Goal: Transaction & Acquisition: Obtain resource

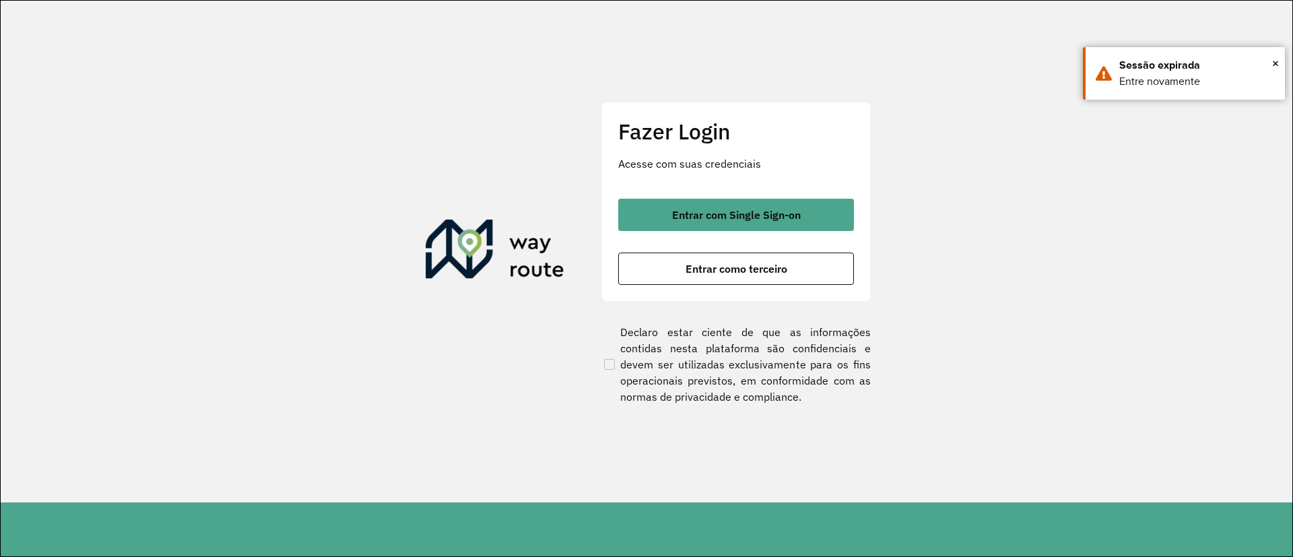
click at [735, 212] on span "Entrar com Single Sign-on" at bounding box center [736, 214] width 129 height 11
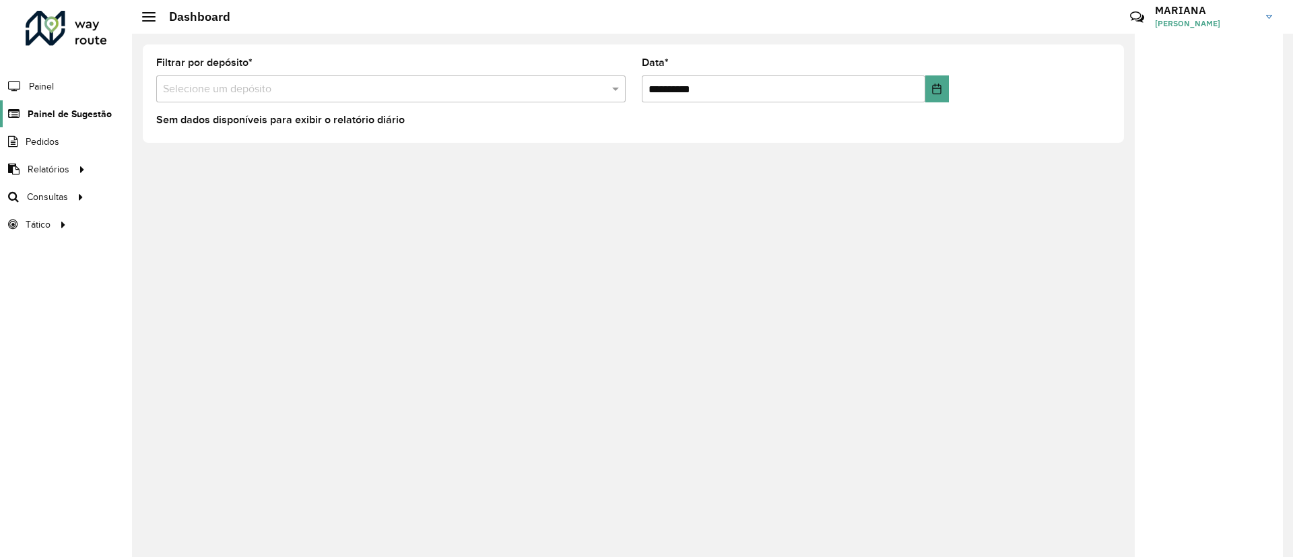
click at [64, 116] on span "Painel de Sugestão" at bounding box center [70, 114] width 84 height 14
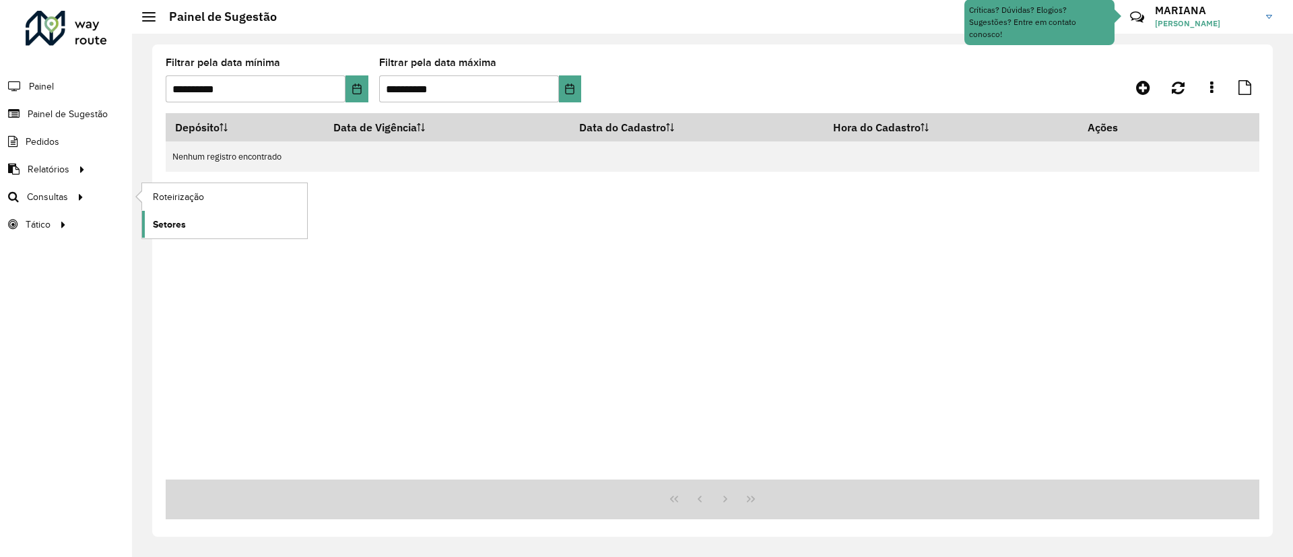
click at [189, 221] on link "Setores" at bounding box center [224, 224] width 165 height 27
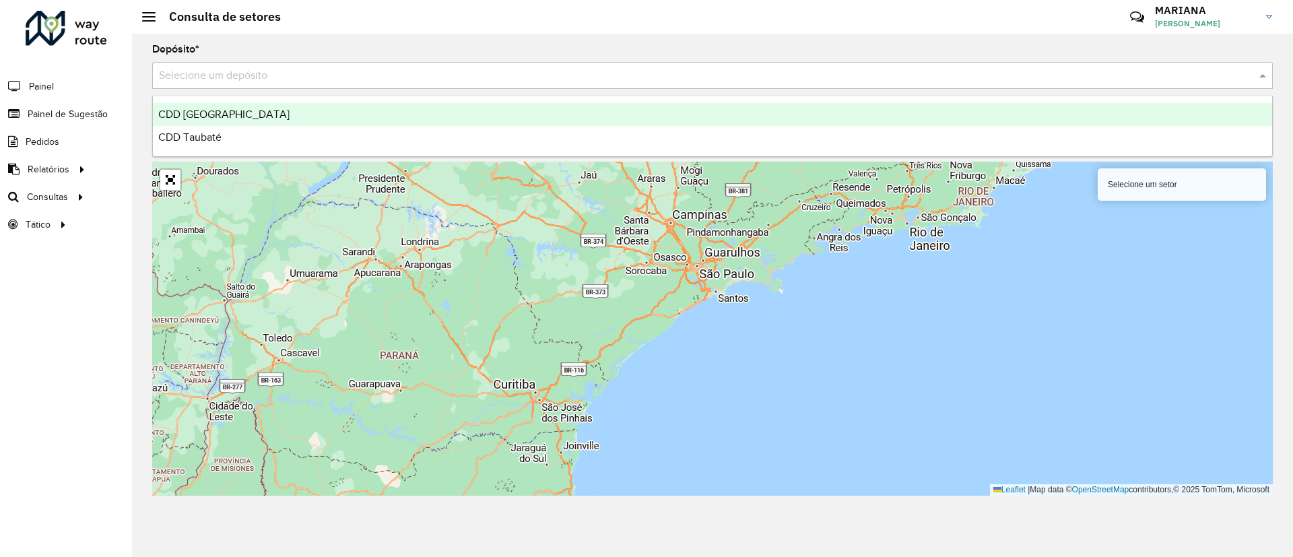
click at [267, 77] on input "text" at bounding box center [699, 76] width 1080 height 16
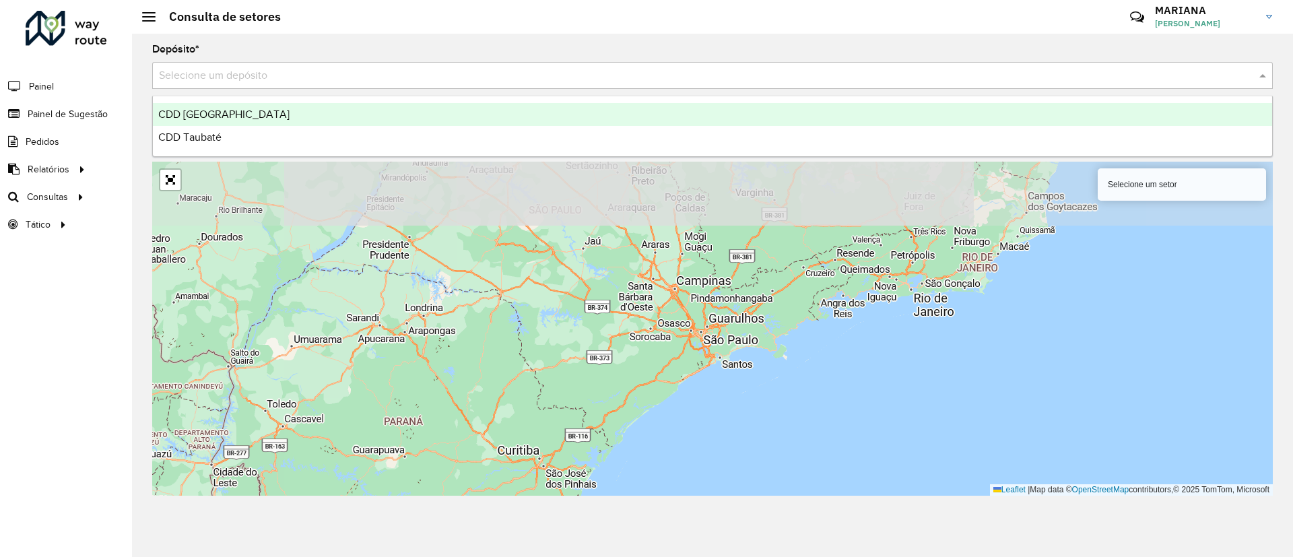
click at [225, 109] on span "CDD [GEOGRAPHIC_DATA]" at bounding box center [223, 113] width 131 height 11
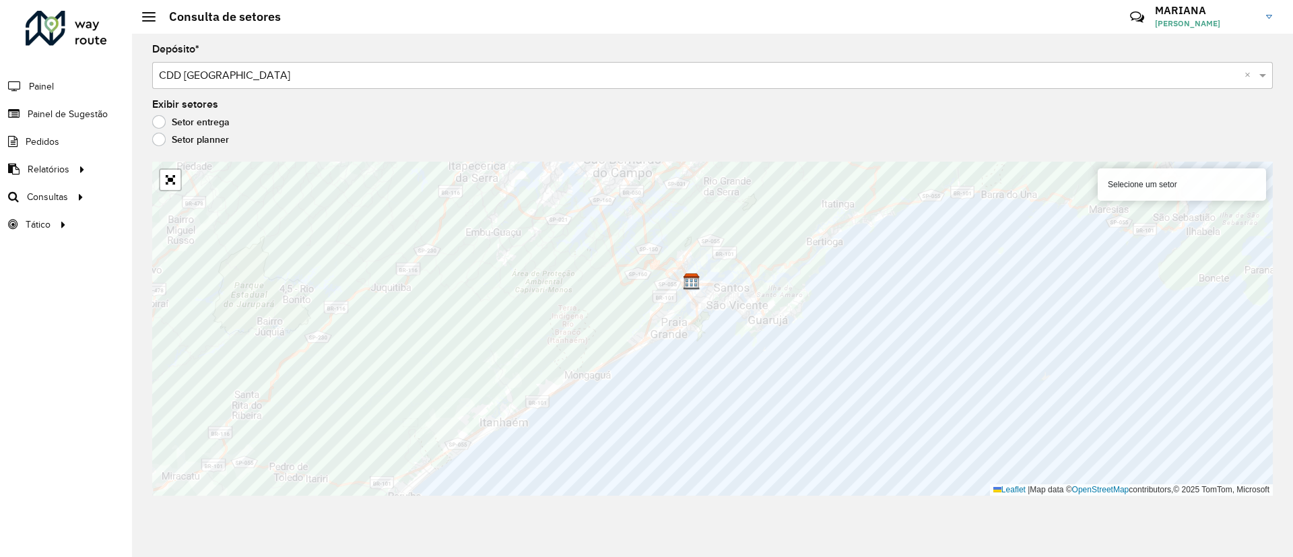
click at [156, 140] on label "Setor planner" at bounding box center [190, 139] width 77 height 13
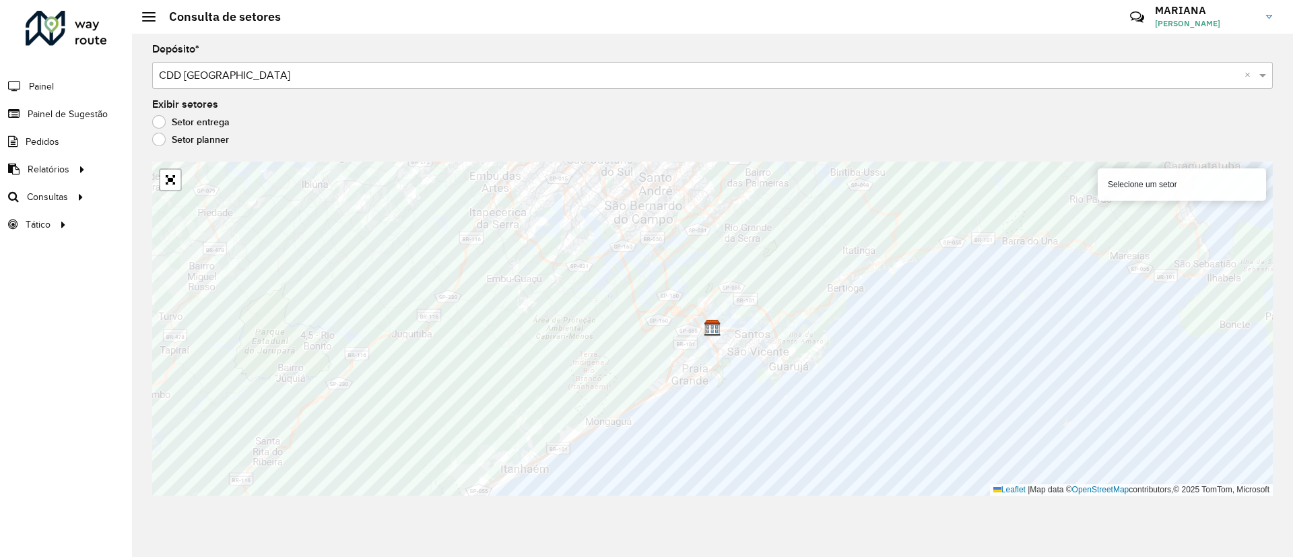
click at [158, 122] on label "Setor entrega" at bounding box center [190, 121] width 77 height 13
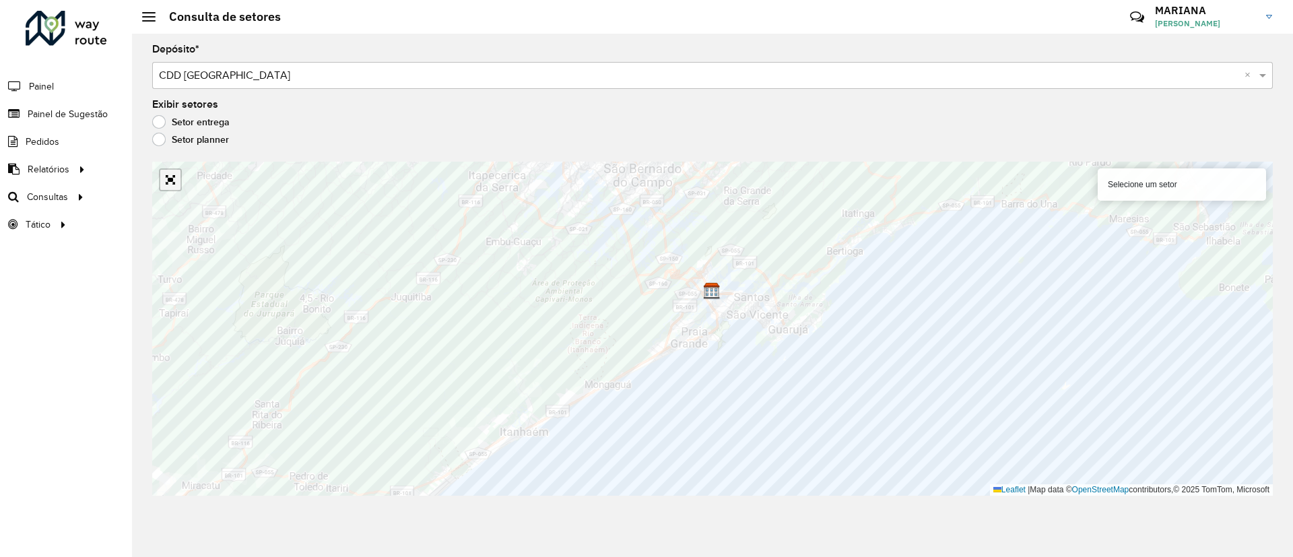
click at [168, 186] on link "Abrir mapa em tela cheia" at bounding box center [170, 180] width 20 height 20
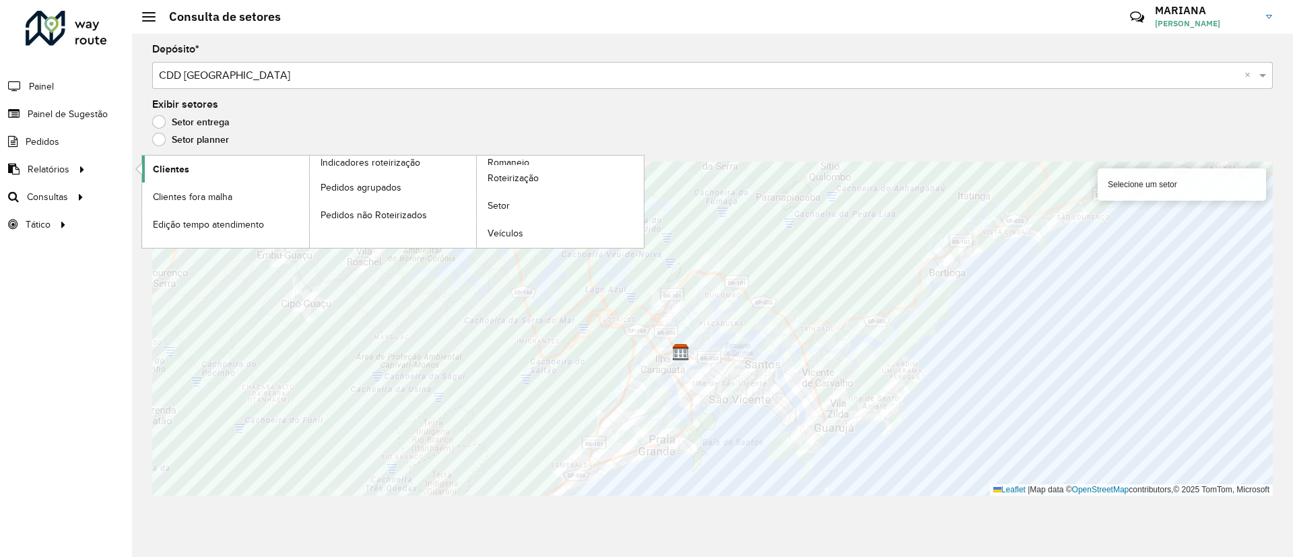
click at [166, 172] on span "Clientes" at bounding box center [171, 169] width 36 height 14
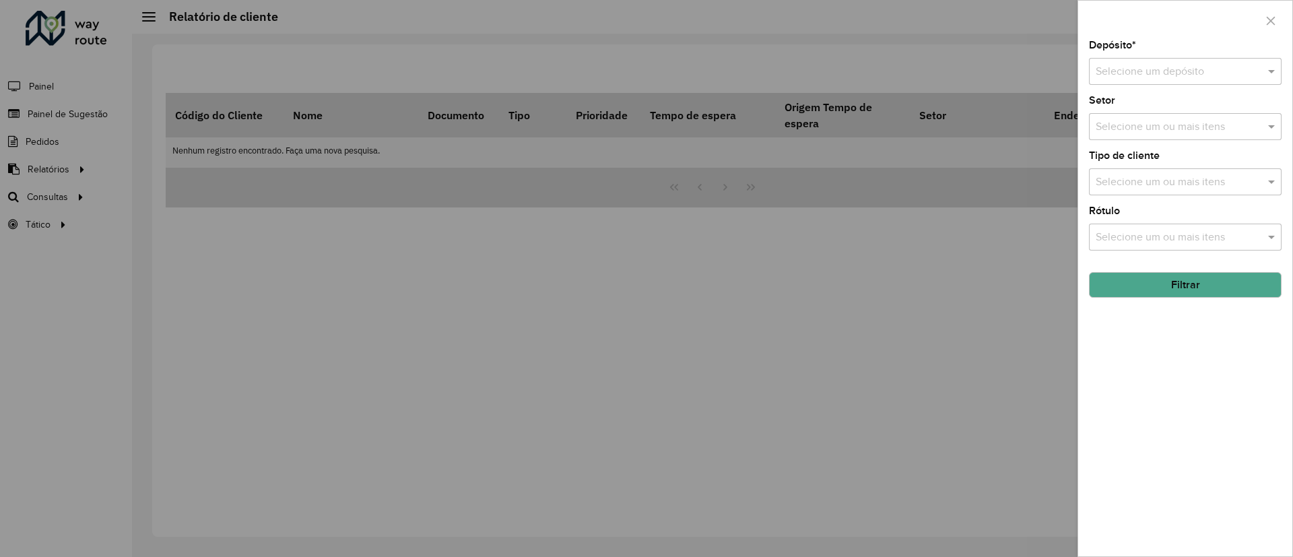
click at [1158, 70] on input "text" at bounding box center [1172, 72] width 152 height 16
click at [1139, 107] on span "CDD [GEOGRAPHIC_DATA]" at bounding box center [1160, 109] width 131 height 11
click at [1122, 180] on input "text" at bounding box center [1179, 182] width 172 height 16
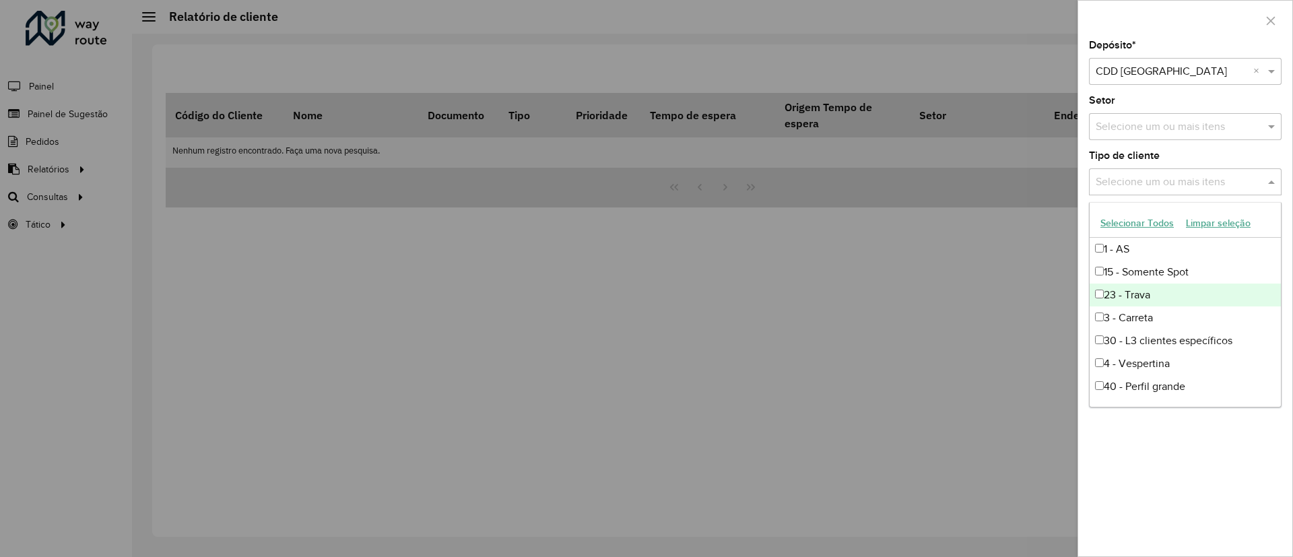
click at [1099, 286] on div "23 - Trava" at bounding box center [1185, 295] width 191 height 23
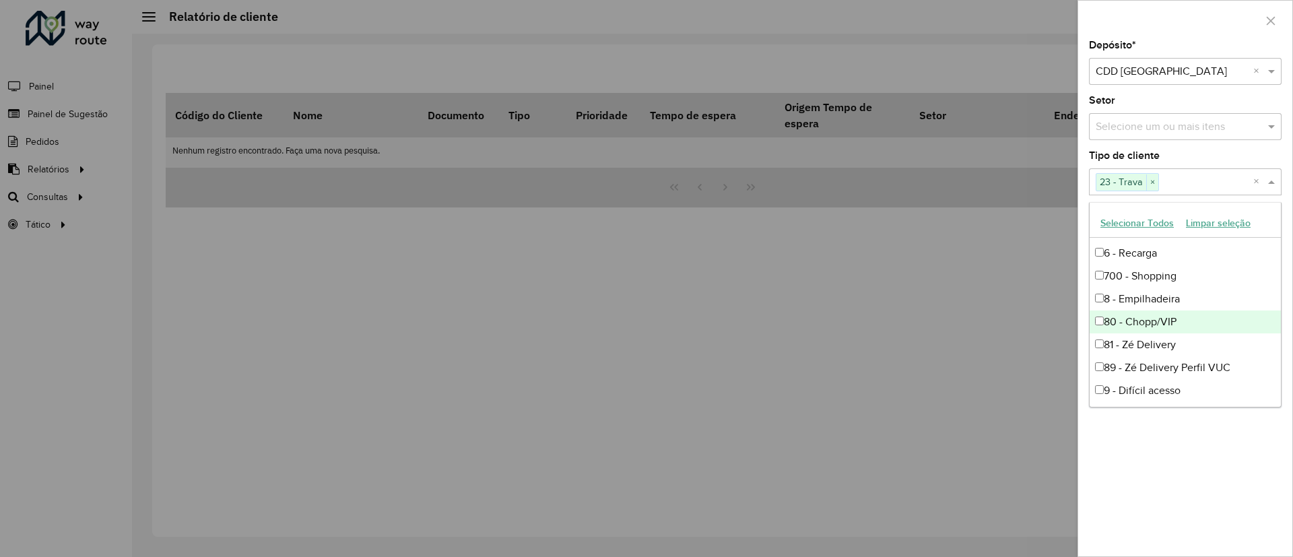
scroll to position [205, 0]
click at [1107, 292] on div "8 - Empilhadeira" at bounding box center [1185, 296] width 191 height 23
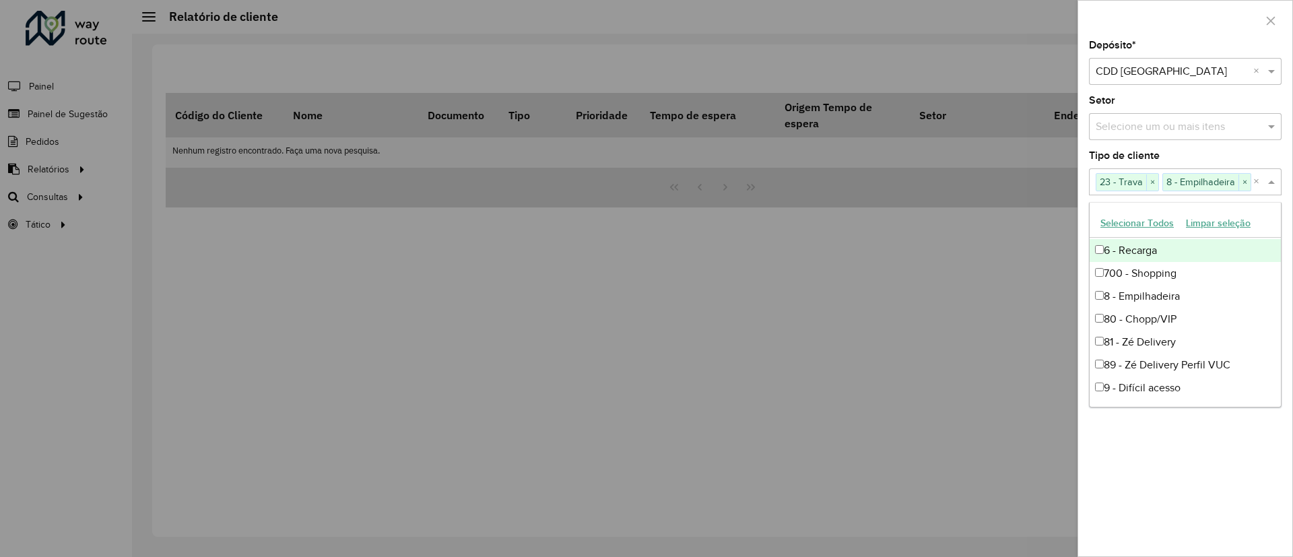
click at [1109, 252] on div "6 - Recarga" at bounding box center [1185, 250] width 191 height 23
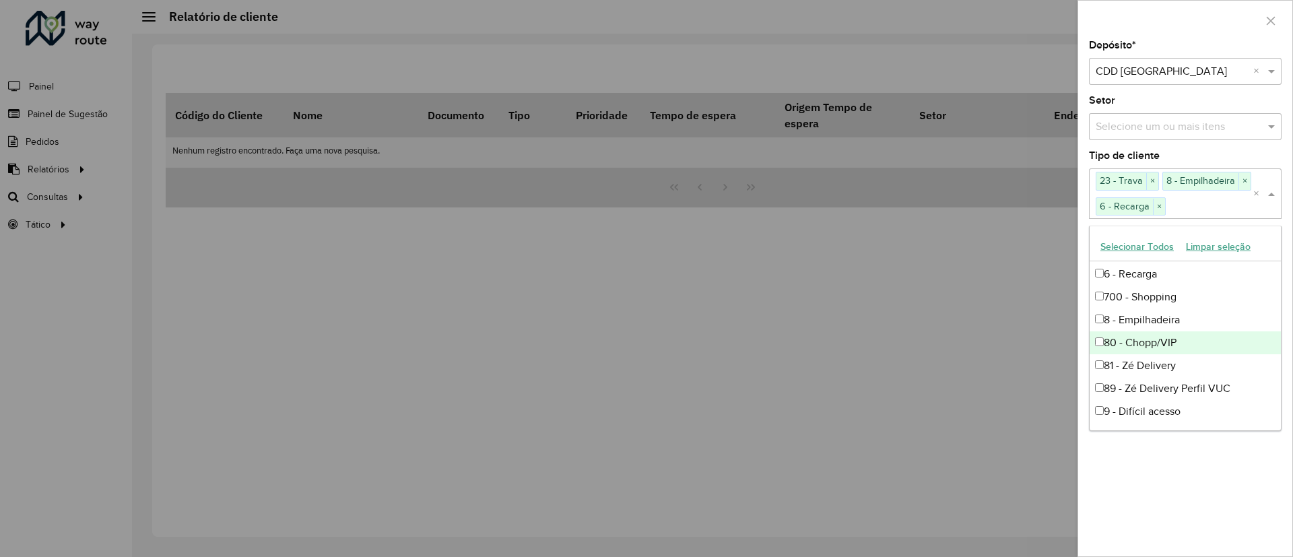
scroll to position [104, 0]
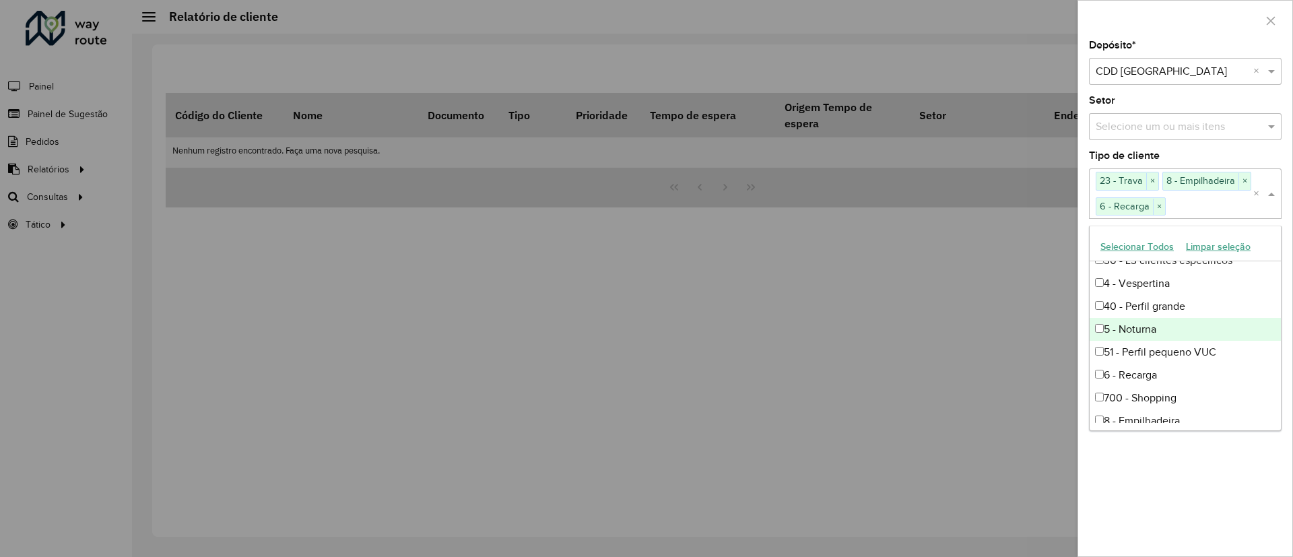
click at [1117, 325] on div "5 - Noturna" at bounding box center [1185, 329] width 191 height 23
click at [1125, 465] on div "Depósito * Selecione um depósito × CDD [GEOGRAPHIC_DATA] × Setor Selecione um o…" at bounding box center [1185, 298] width 214 height 516
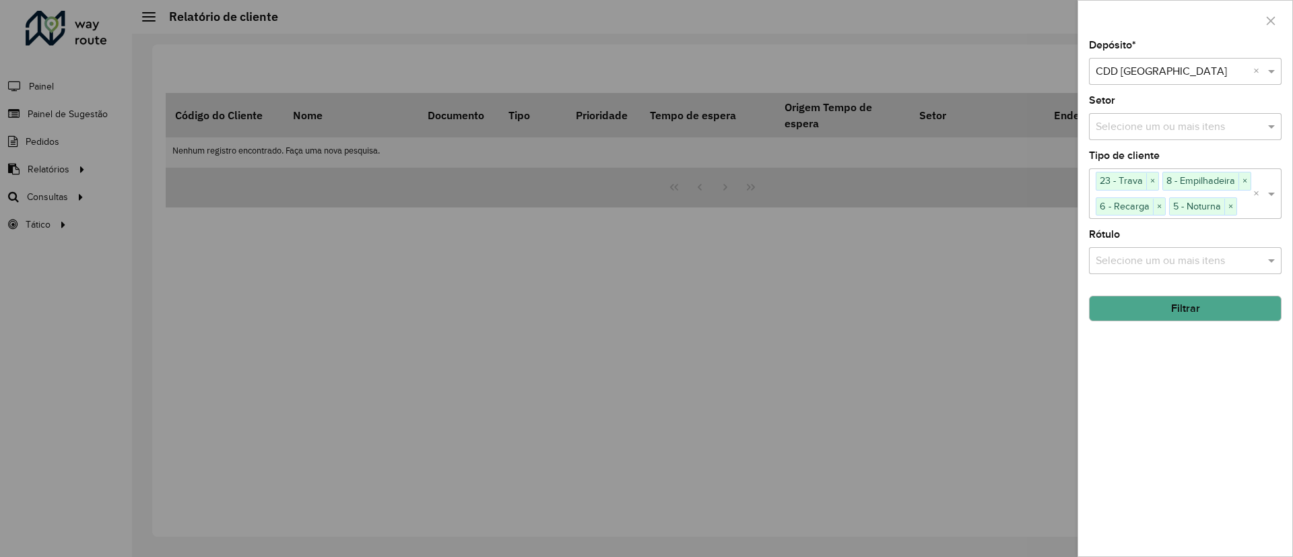
click at [1161, 304] on button "Filtrar" at bounding box center [1185, 309] width 193 height 26
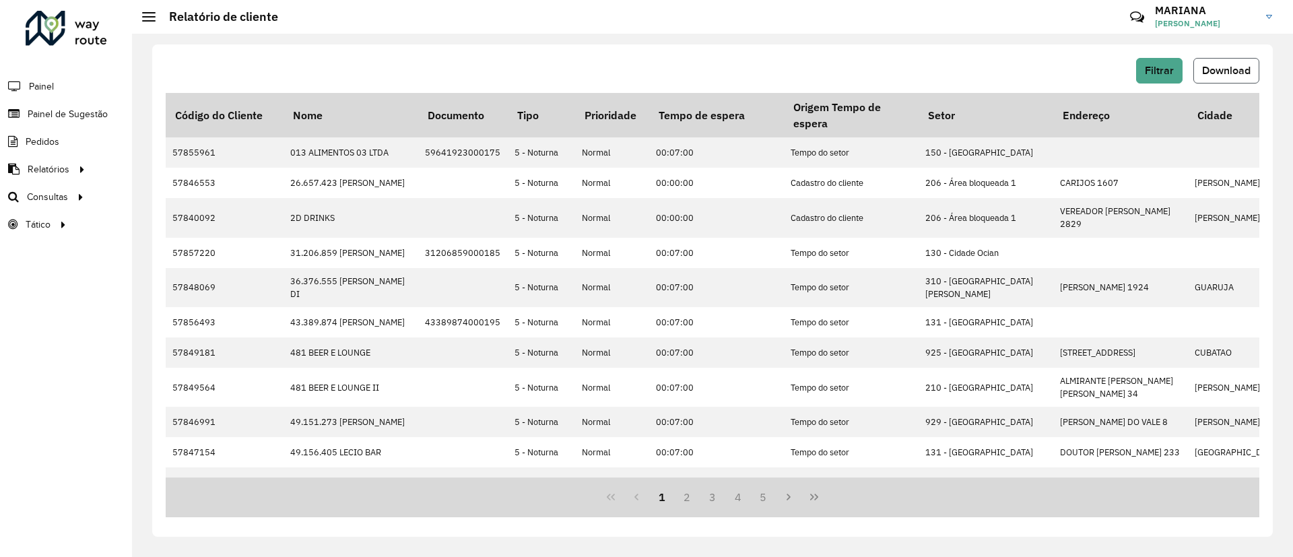
click at [1205, 72] on span "Download" at bounding box center [1226, 70] width 48 height 11
click at [60, 86] on li "Painel" at bounding box center [66, 86] width 132 height 28
